Goal: Check status: Check status

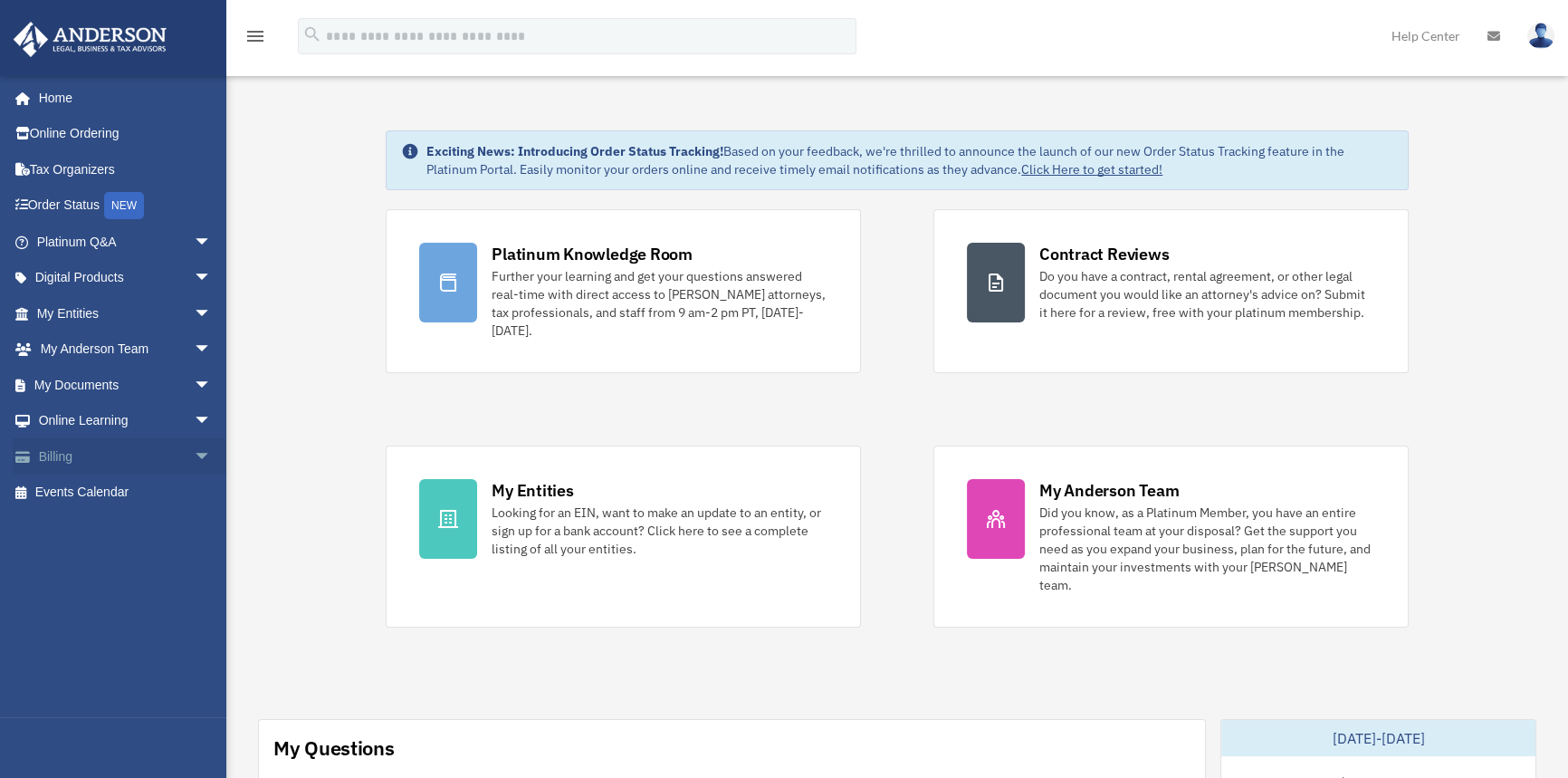
click at [93, 461] on link "Billing arrow_drop_down" at bounding box center [126, 456] width 226 height 36
click at [194, 455] on span "arrow_drop_down" at bounding box center [211, 457] width 36 height 37
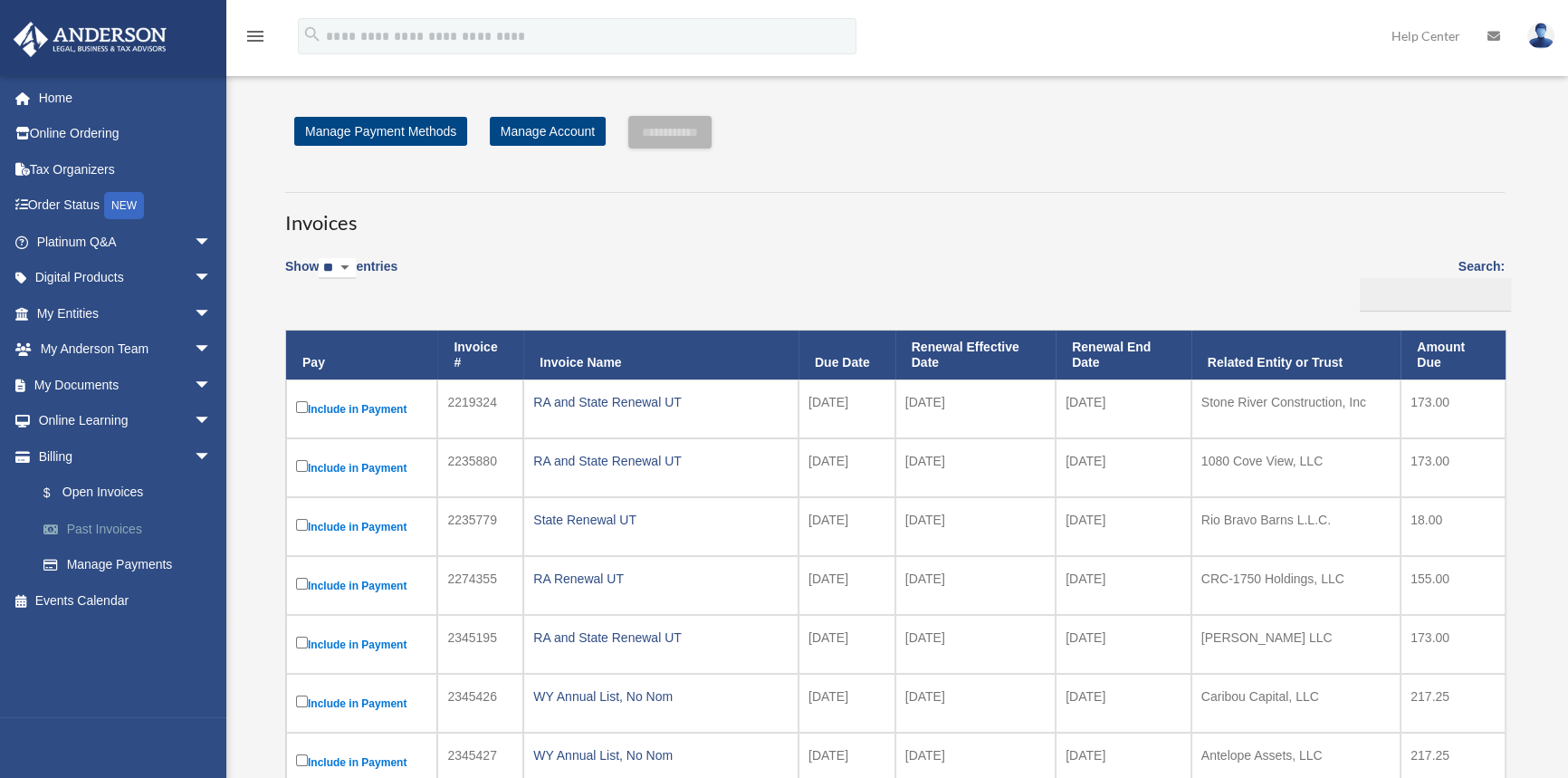
click at [141, 530] on link "Past Invoices" at bounding box center [132, 529] width 214 height 36
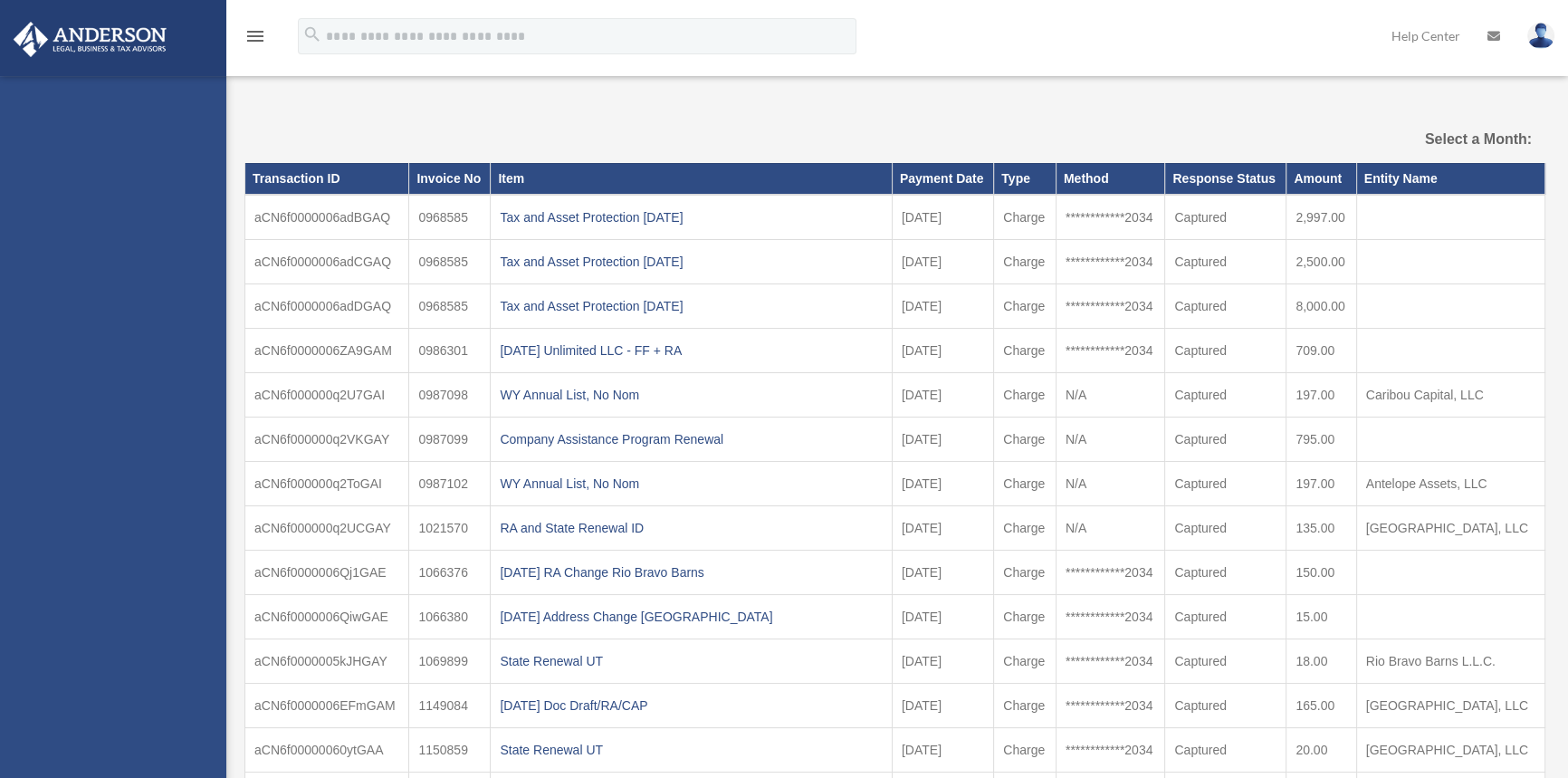
select select
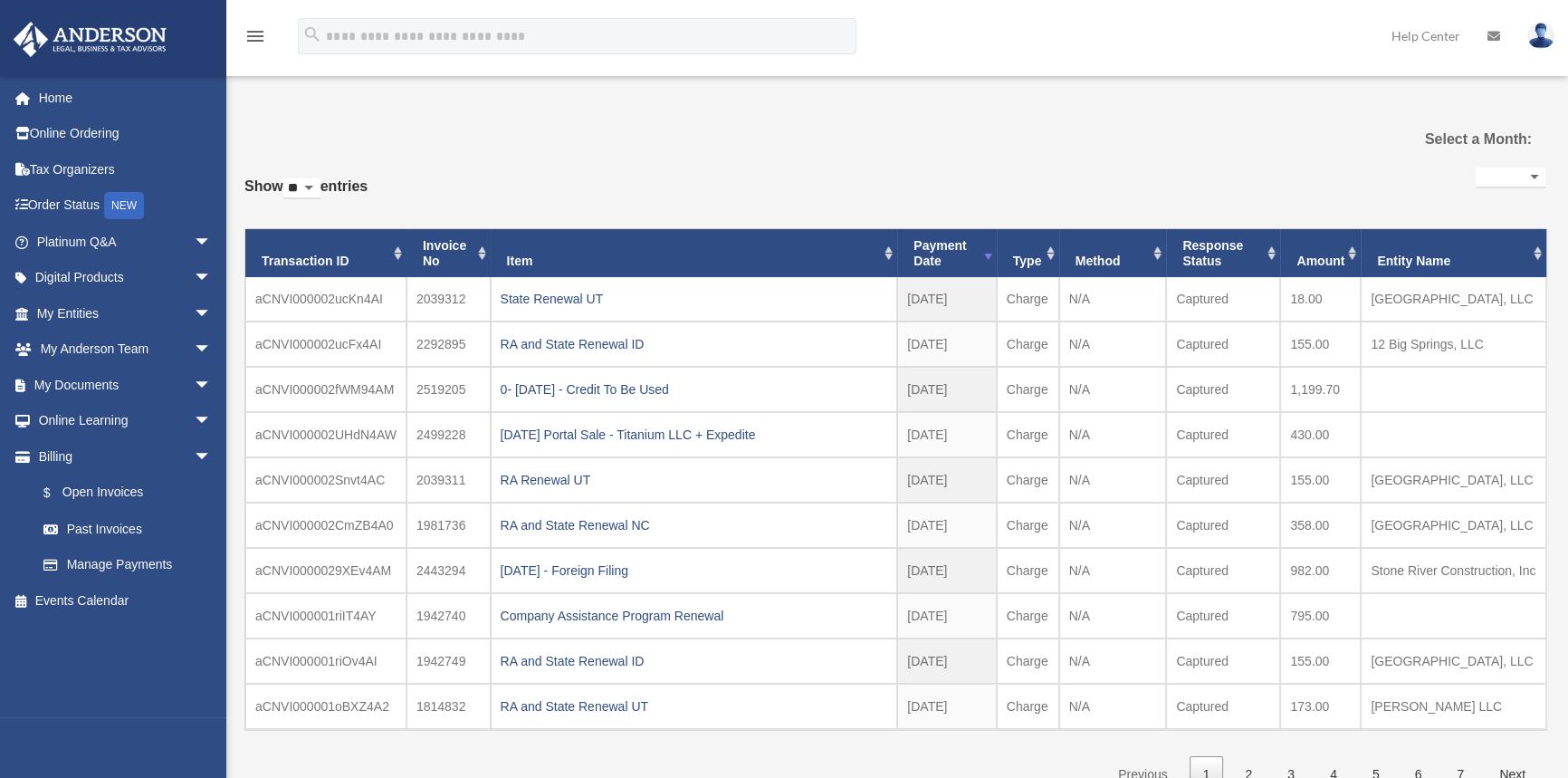
click at [1352, 253] on th "Amount" at bounding box center [1320, 253] width 81 height 49
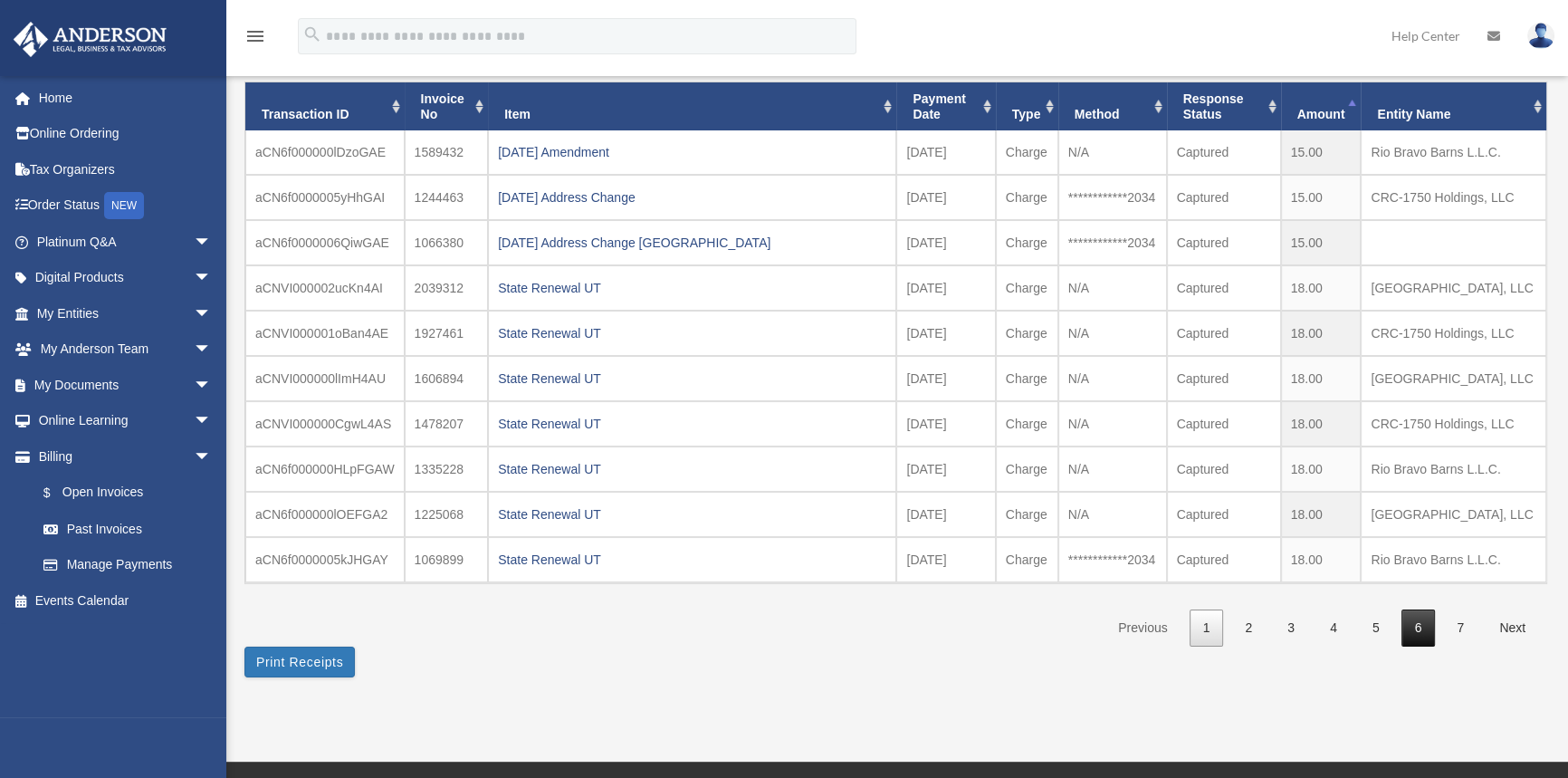
scroll to position [164, 0]
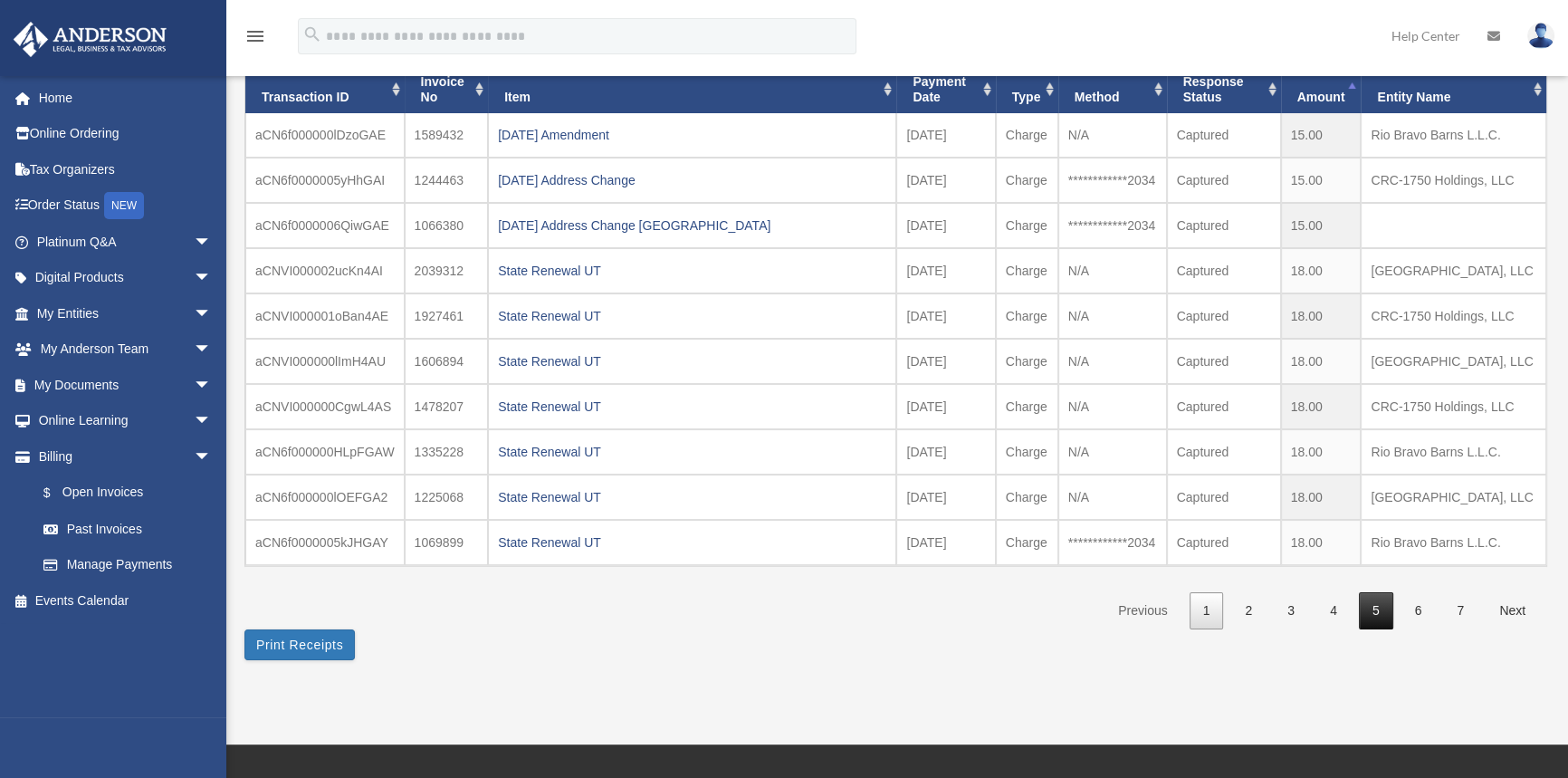
click at [1378, 612] on link "5" at bounding box center [1375, 610] width 34 height 37
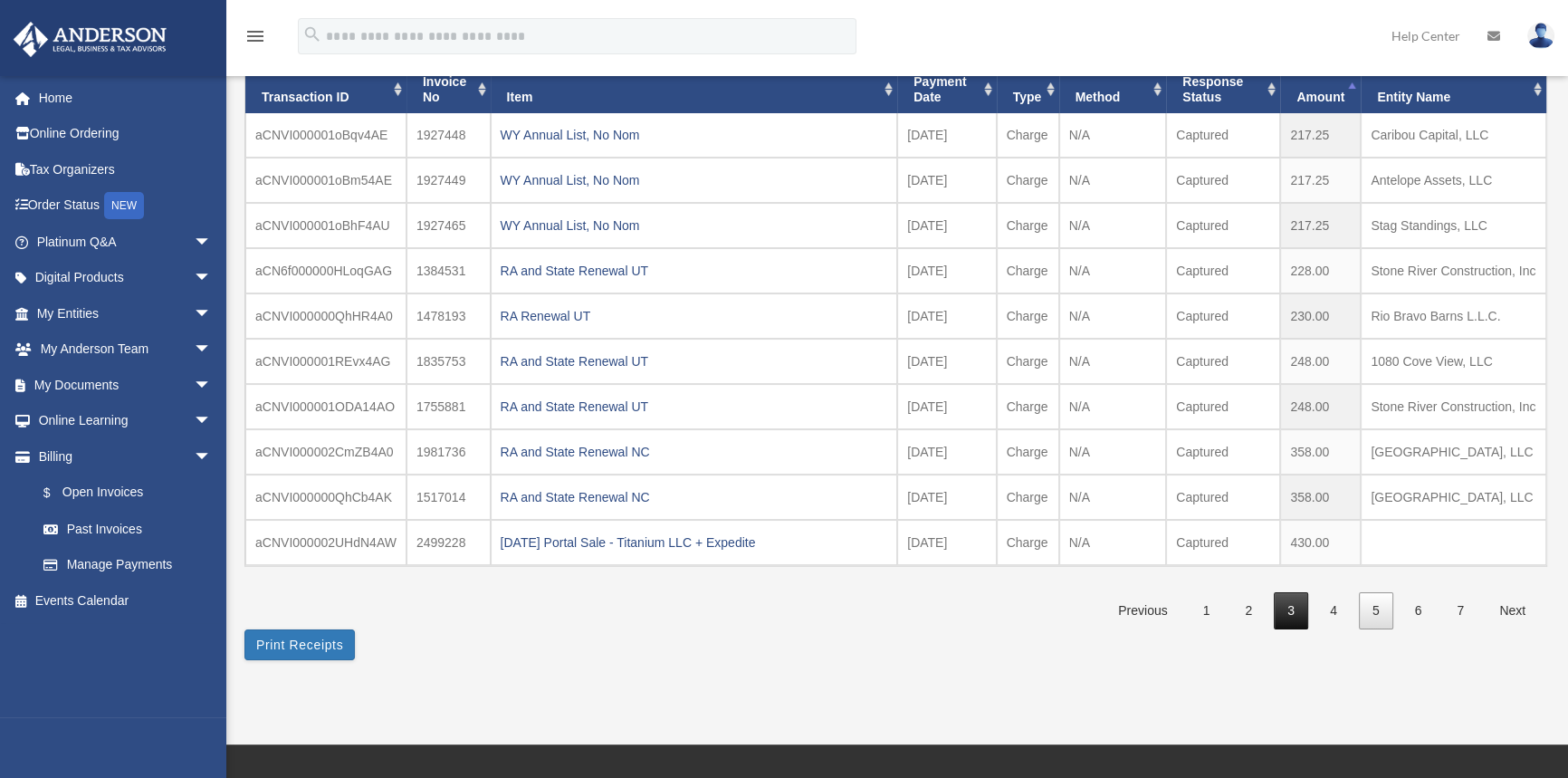
click at [1293, 629] on link "3" at bounding box center [1291, 610] width 34 height 37
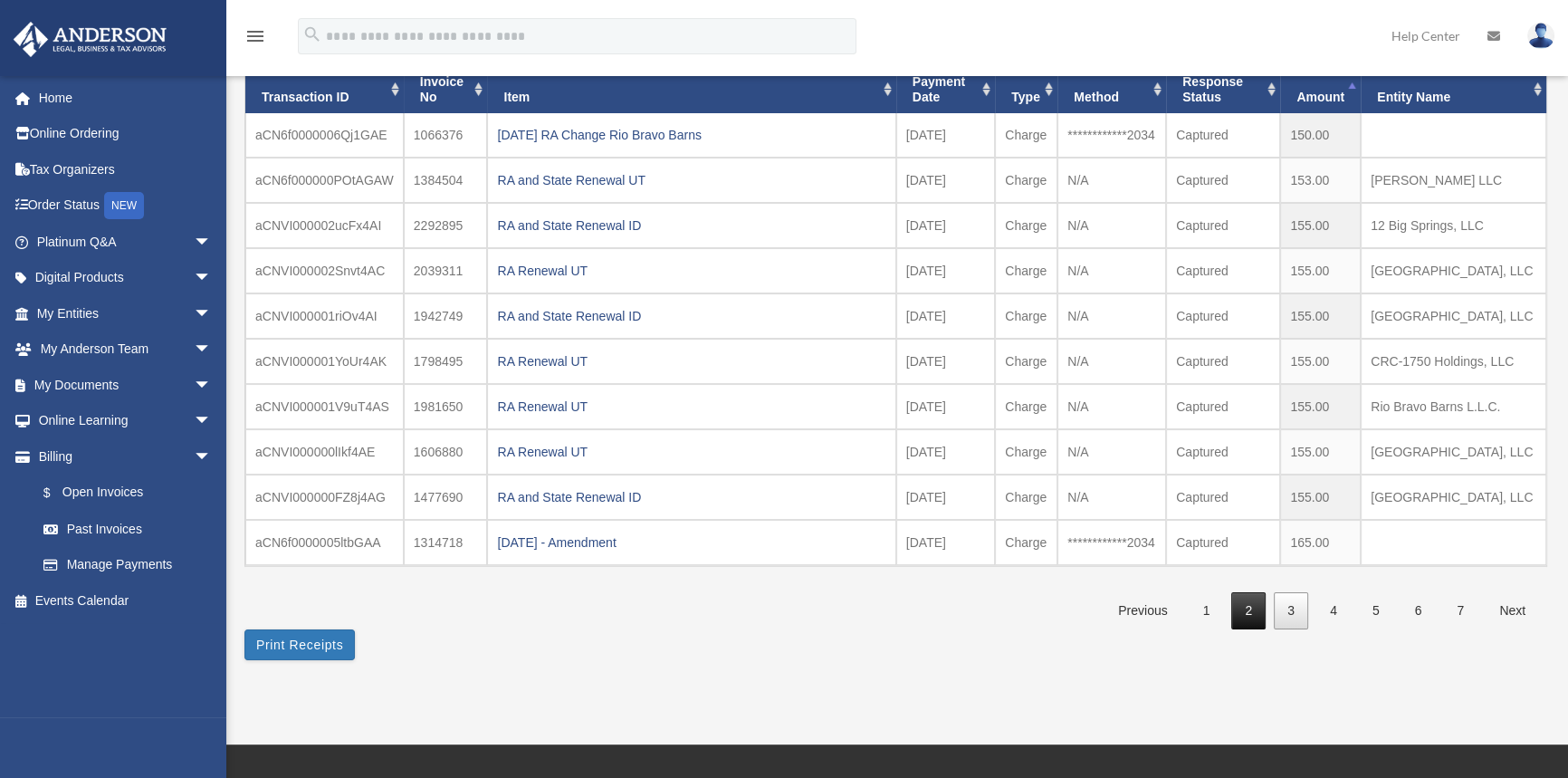
click at [1247, 611] on link "2" at bounding box center [1248, 610] width 34 height 37
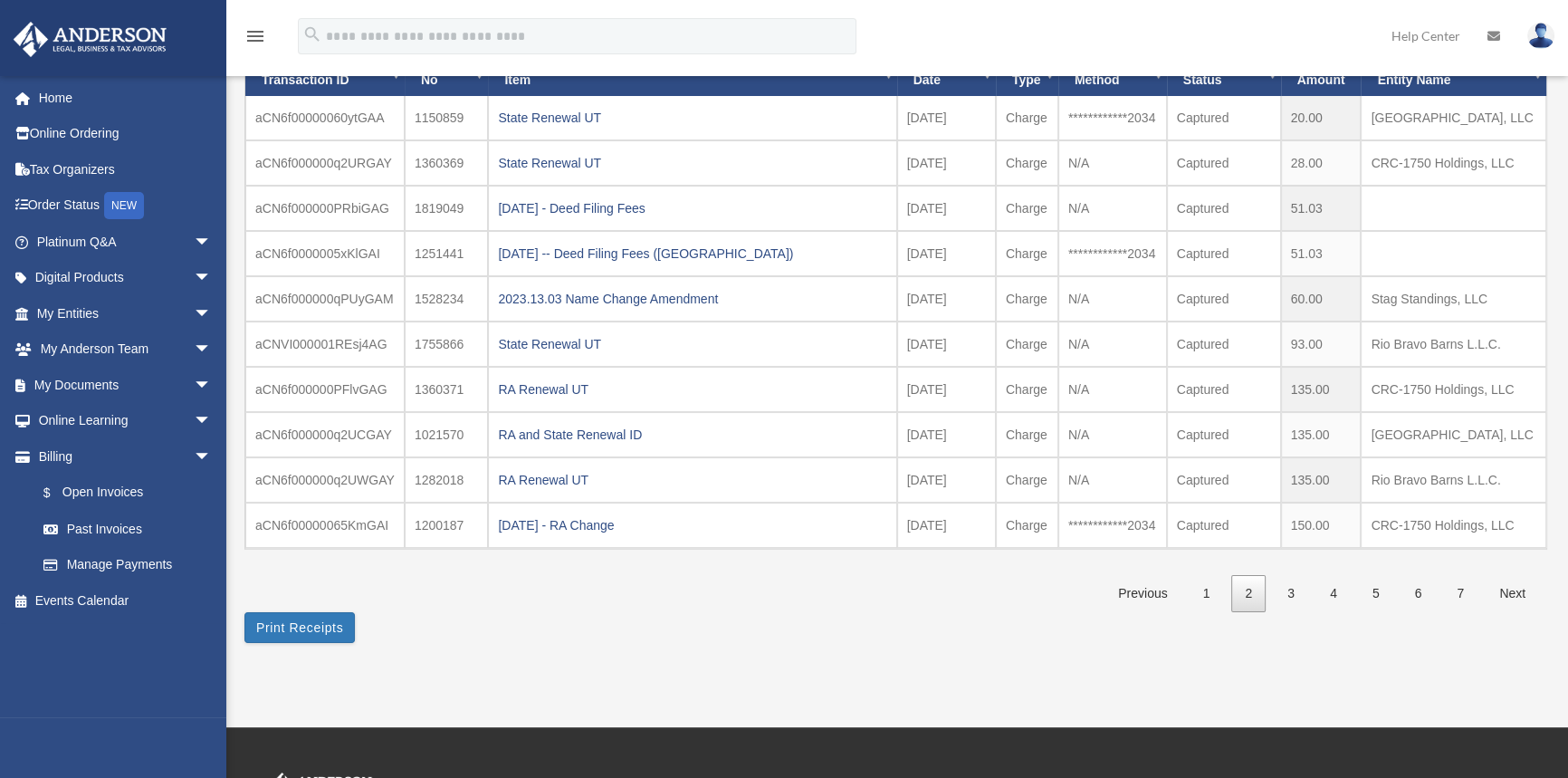
scroll to position [411, 0]
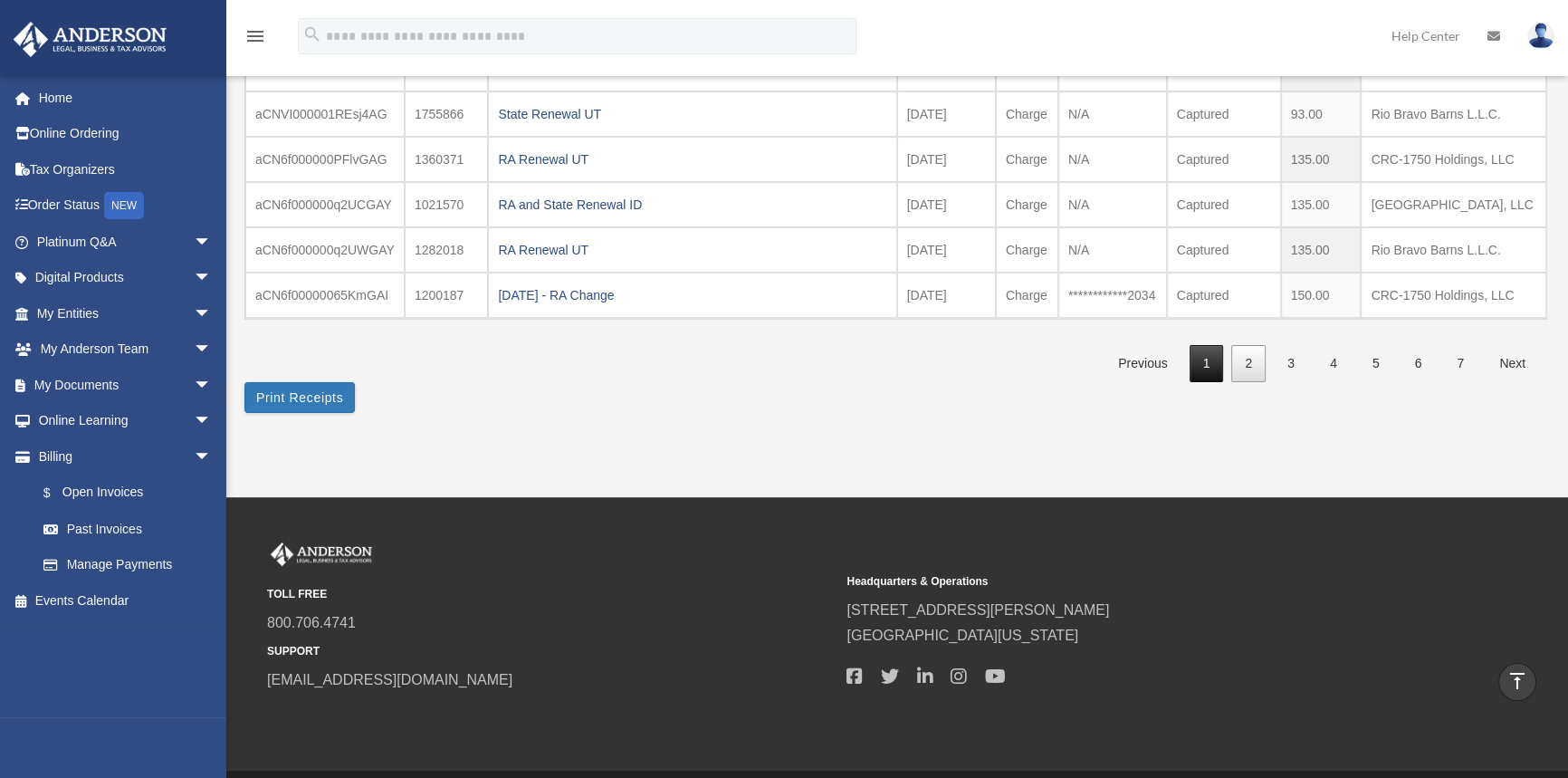
click at [1213, 361] on link "1" at bounding box center [1206, 364] width 34 height 37
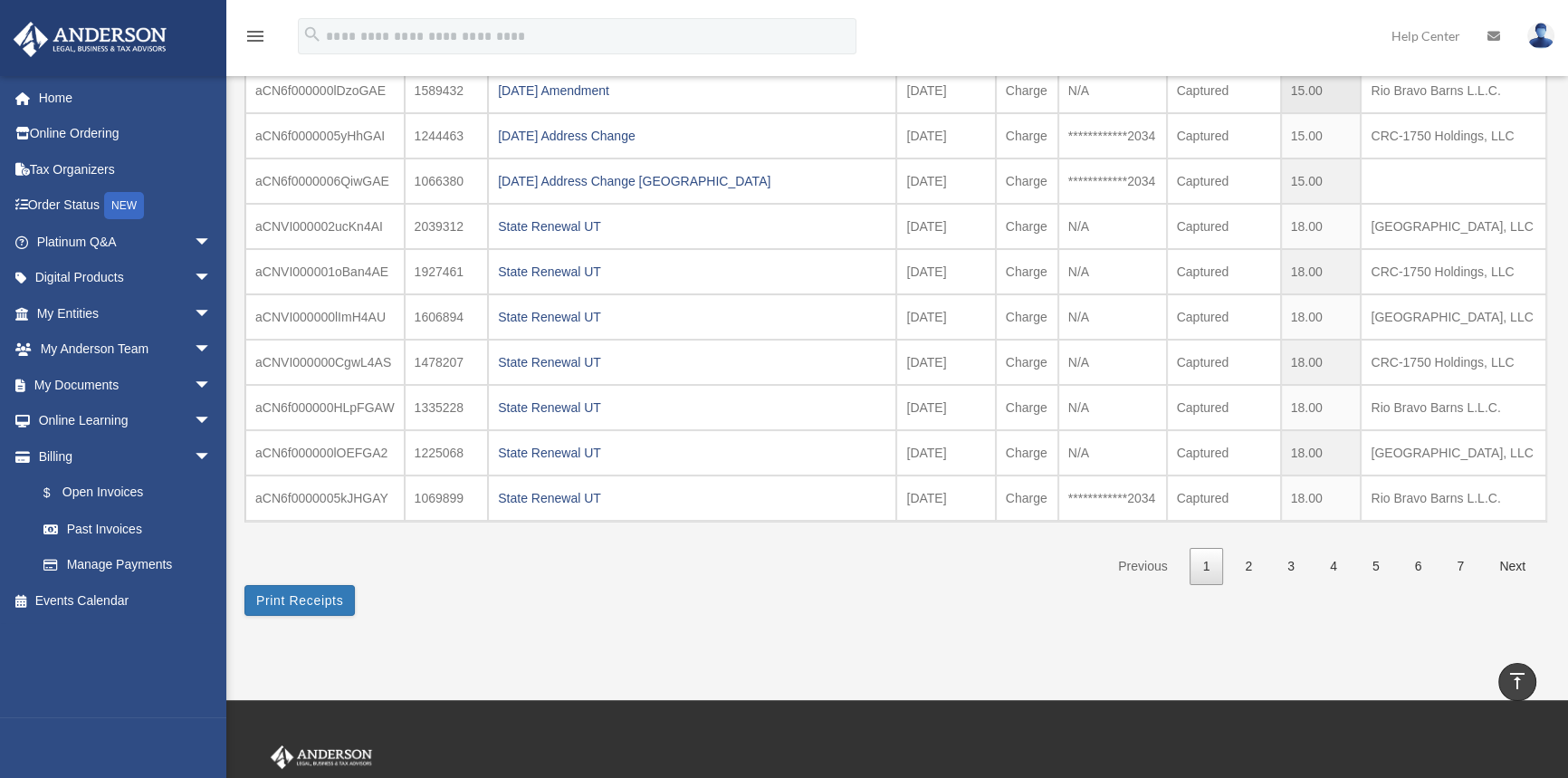
scroll to position [0, 0]
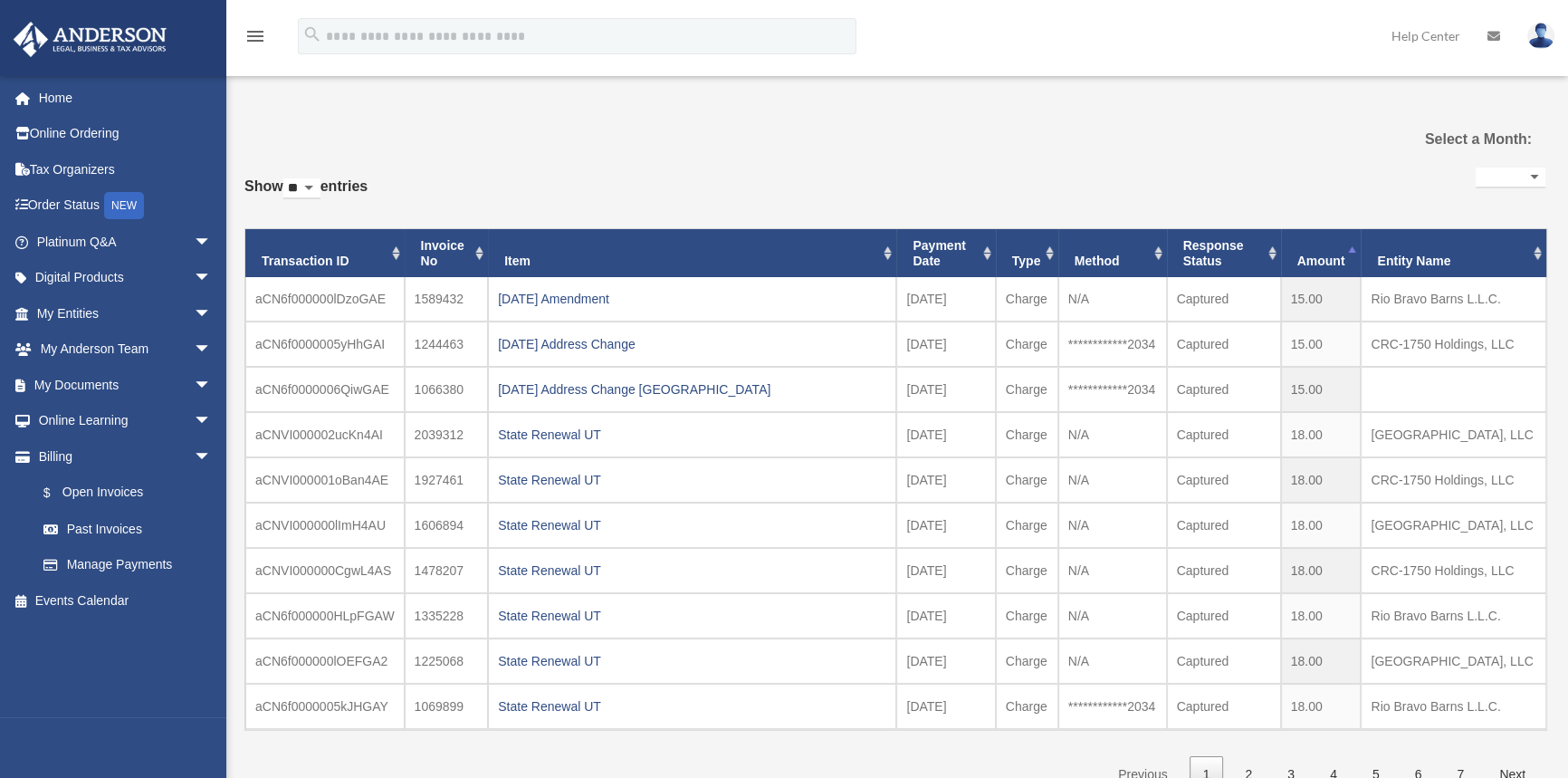
click at [982, 254] on th "Payment Date" at bounding box center [945, 253] width 99 height 49
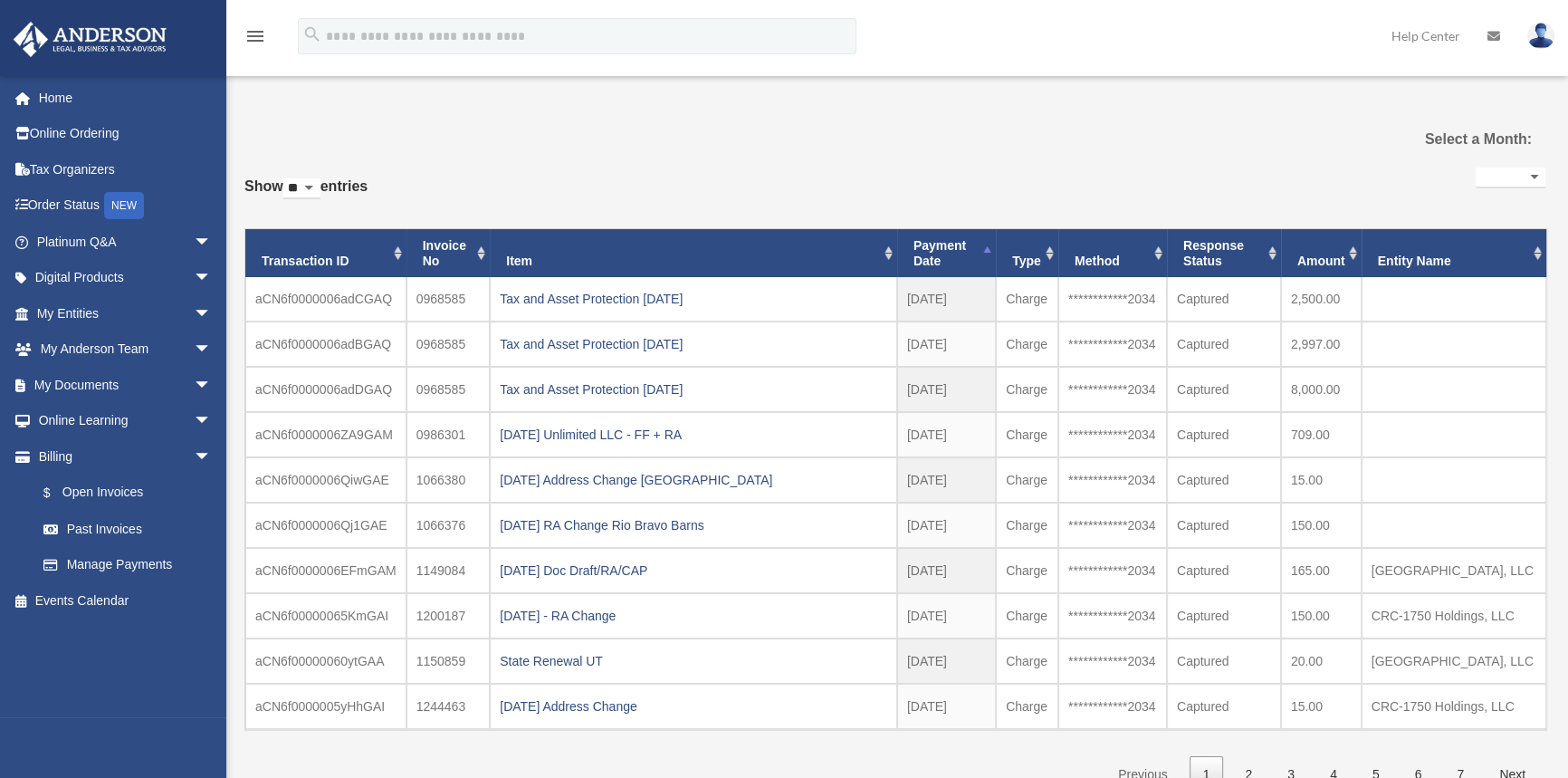
click at [988, 255] on th "Payment Date" at bounding box center [946, 253] width 99 height 49
